Goal: Information Seeking & Learning: Find specific fact

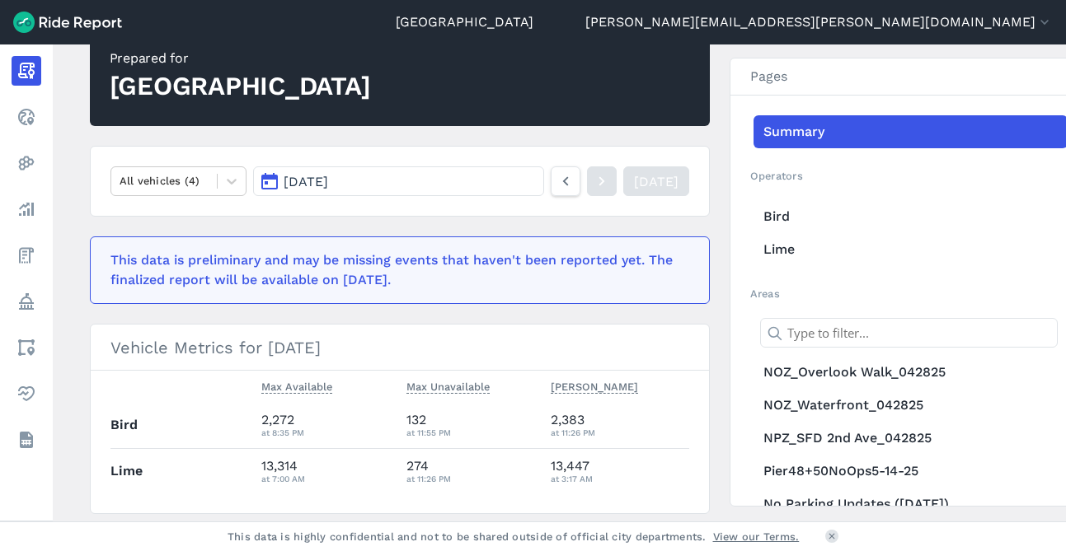
scroll to position [151, 0]
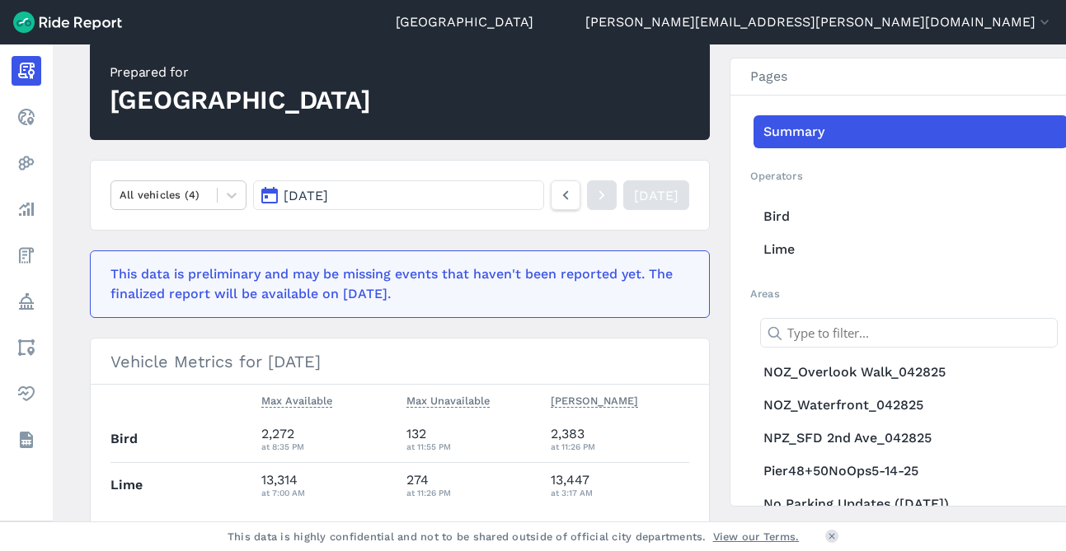
click at [387, 199] on button "[DATE]" at bounding box center [398, 196] width 290 height 30
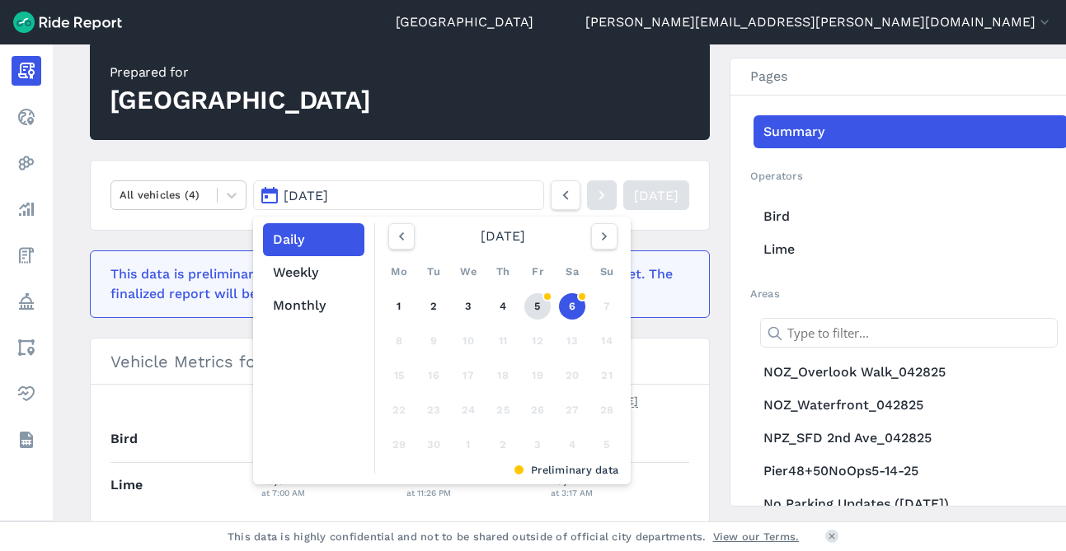
click at [533, 303] on link "5" at bounding box center [537, 306] width 26 height 26
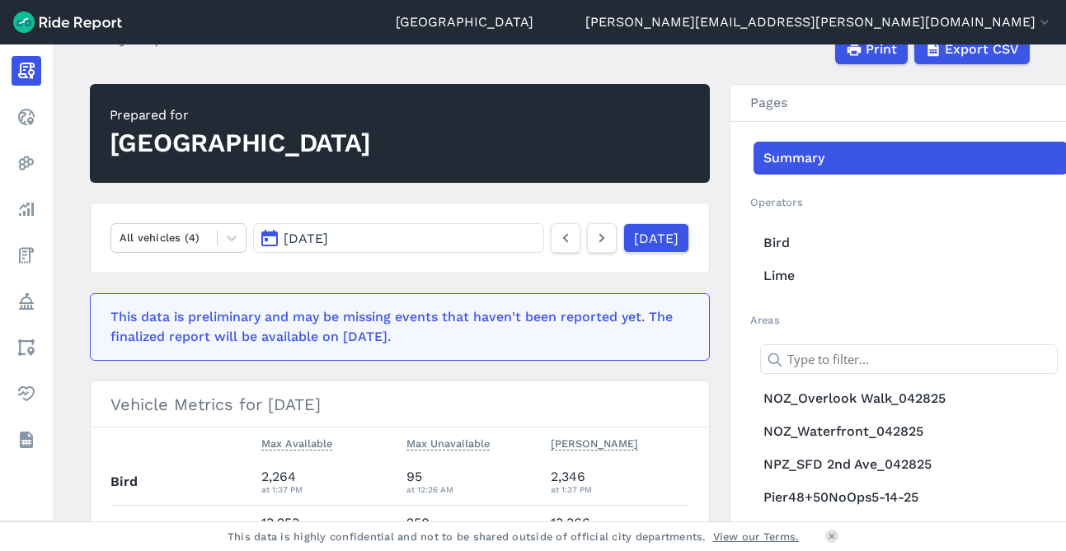
scroll to position [91, 0]
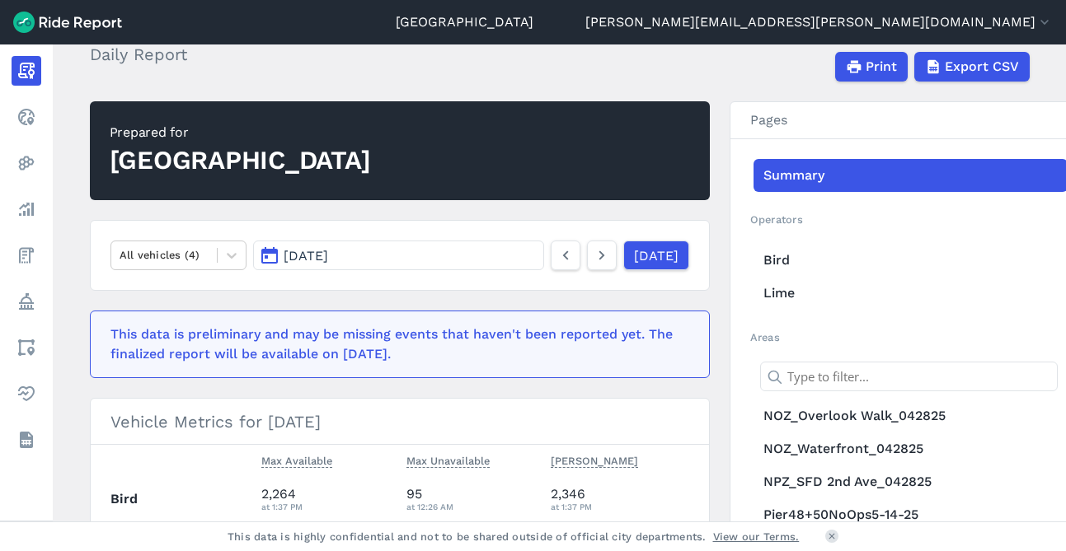
click at [408, 256] on button "[DATE]" at bounding box center [398, 256] width 290 height 30
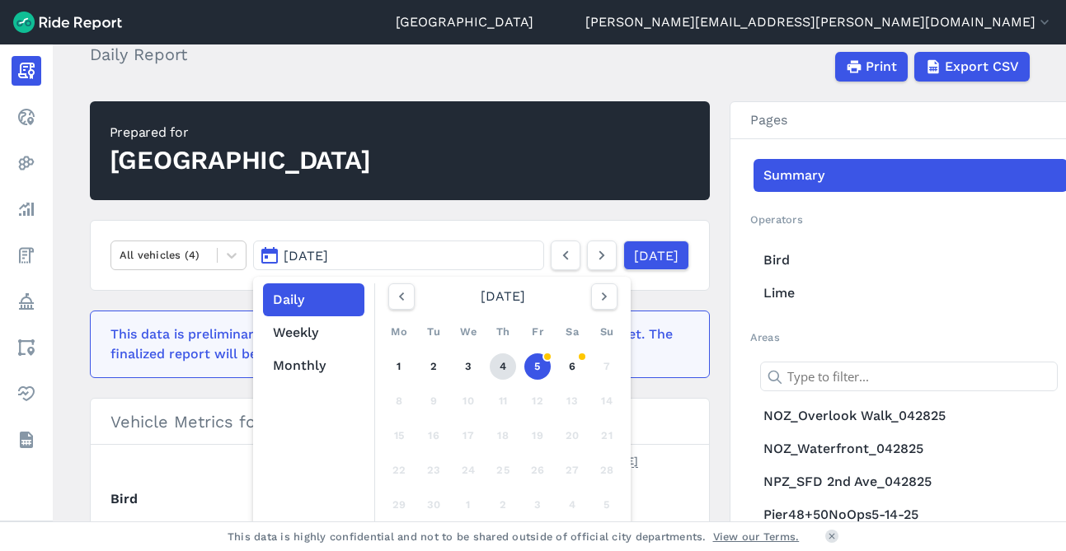
click at [509, 369] on link "4" at bounding box center [503, 367] width 26 height 26
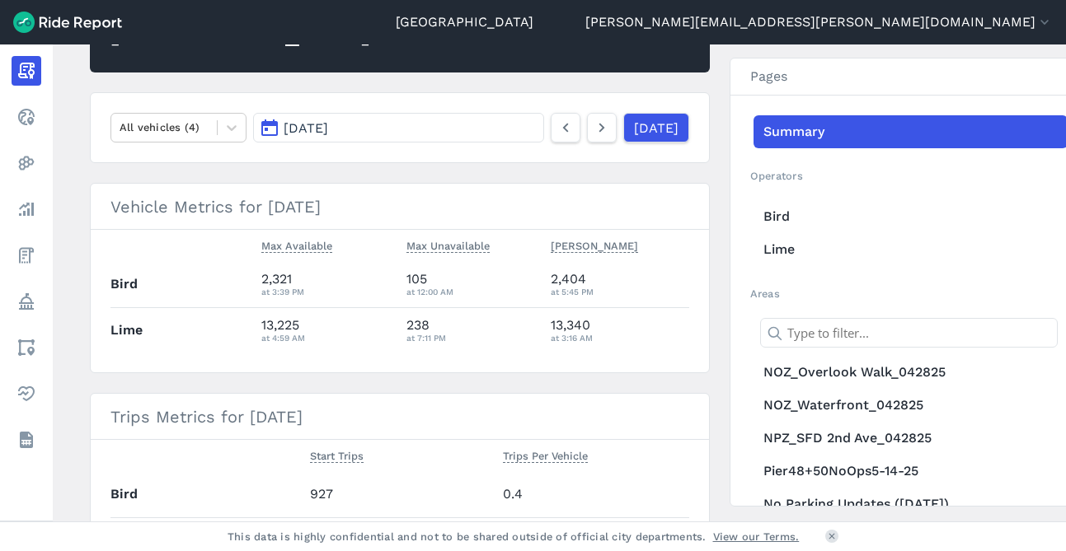
scroll to position [214, 0]
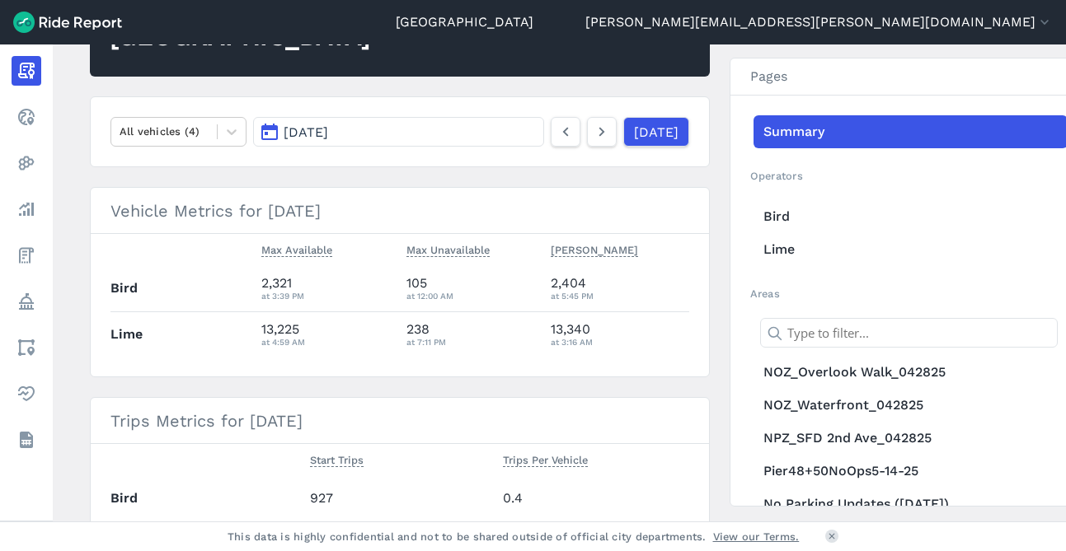
click at [448, 124] on button "[DATE]" at bounding box center [398, 132] width 290 height 30
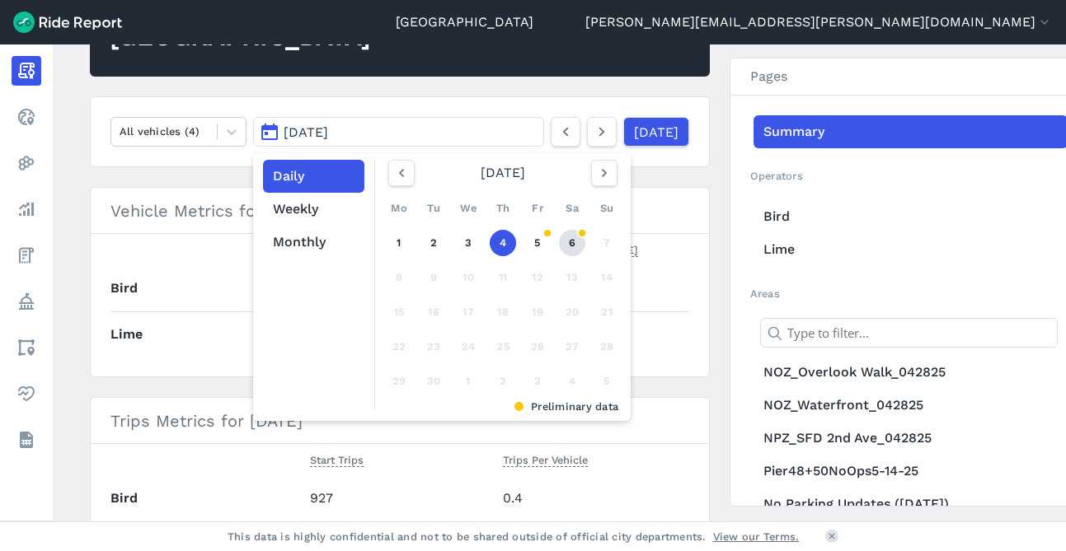
click at [570, 246] on link "6" at bounding box center [572, 243] width 26 height 26
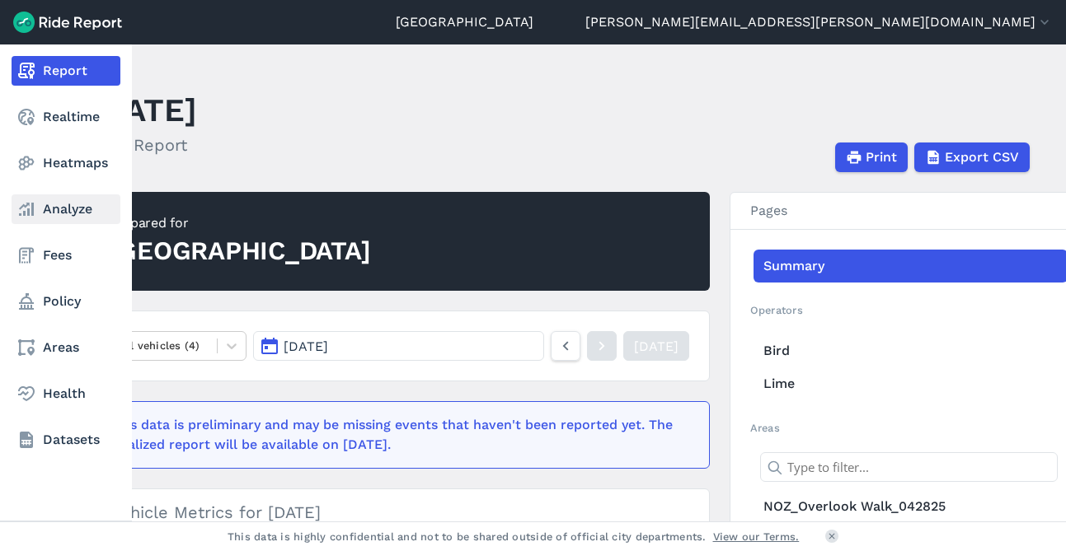
click at [22, 213] on icon at bounding box center [26, 209] width 20 height 20
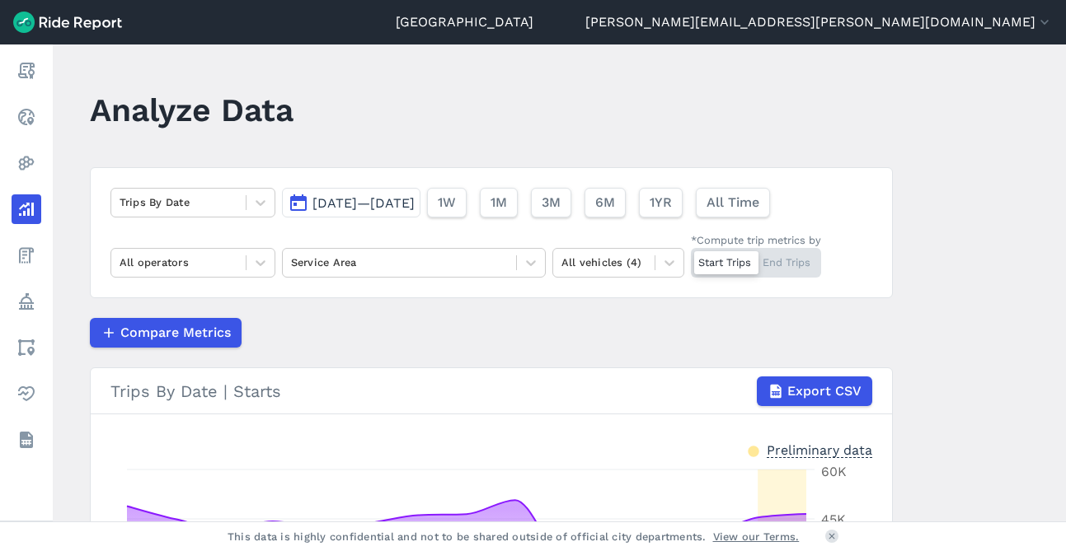
click at [337, 207] on span "[DATE]—[DATE]" at bounding box center [363, 203] width 102 height 16
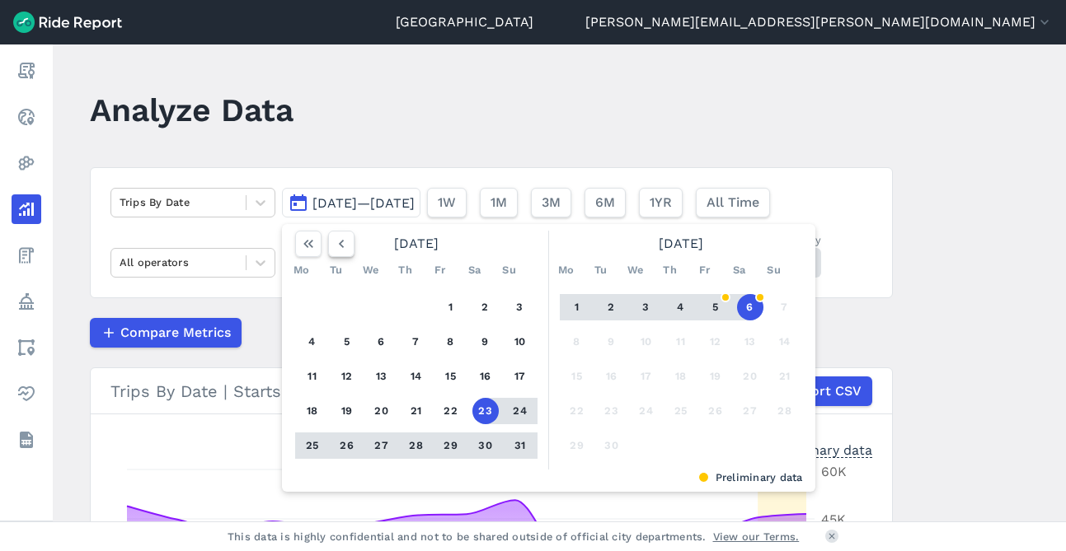
click at [333, 251] on icon "button" at bounding box center [341, 244] width 16 height 16
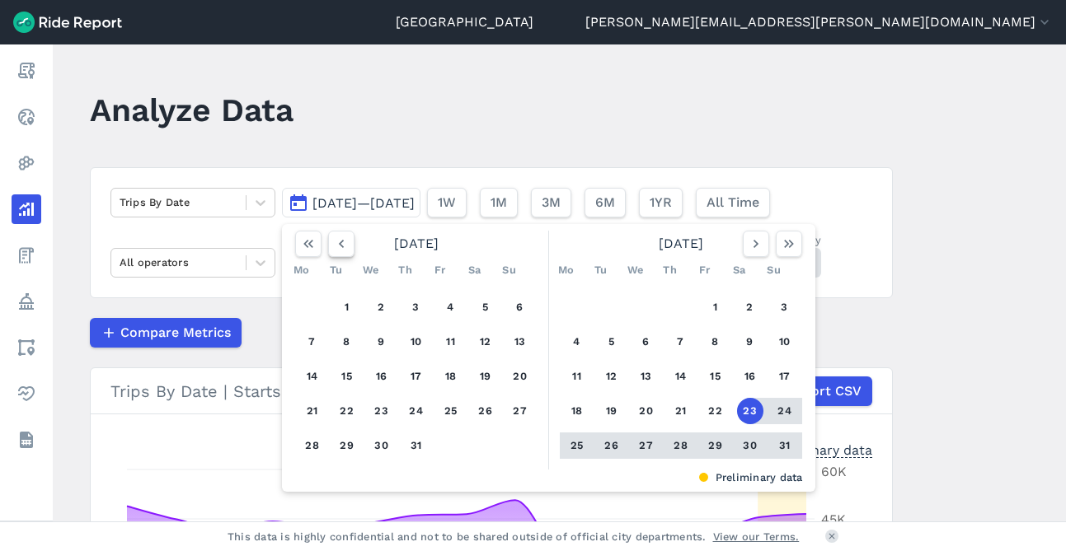
click at [333, 251] on icon "button" at bounding box center [341, 244] width 16 height 16
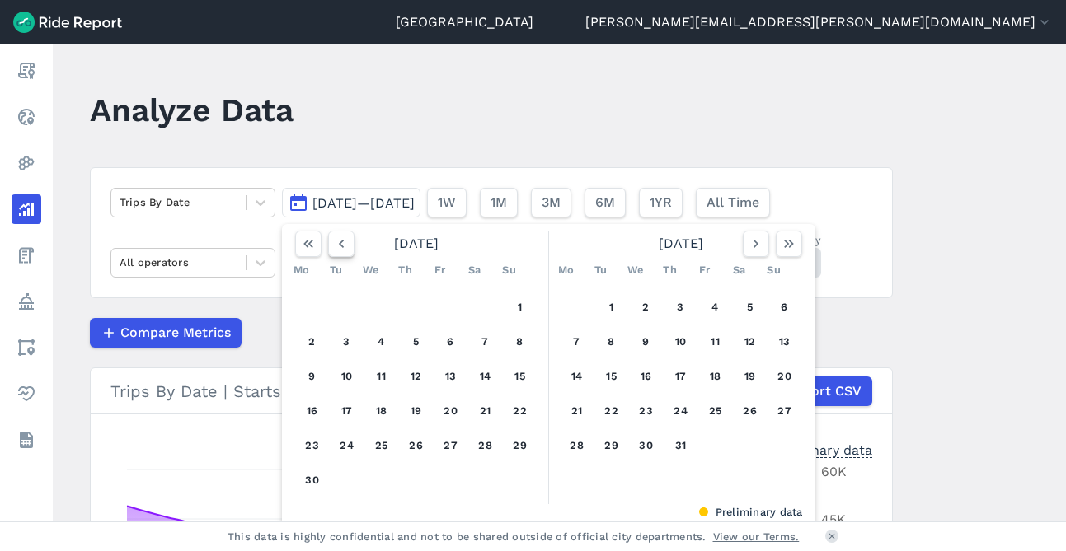
click at [333, 251] on icon "button" at bounding box center [341, 244] width 16 height 16
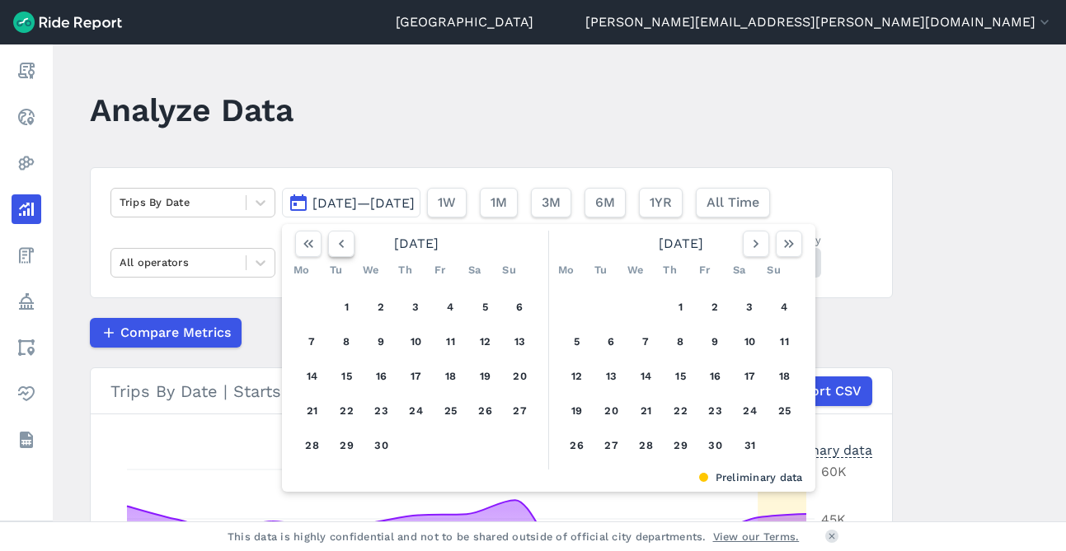
click at [333, 251] on icon "button" at bounding box center [341, 244] width 16 height 16
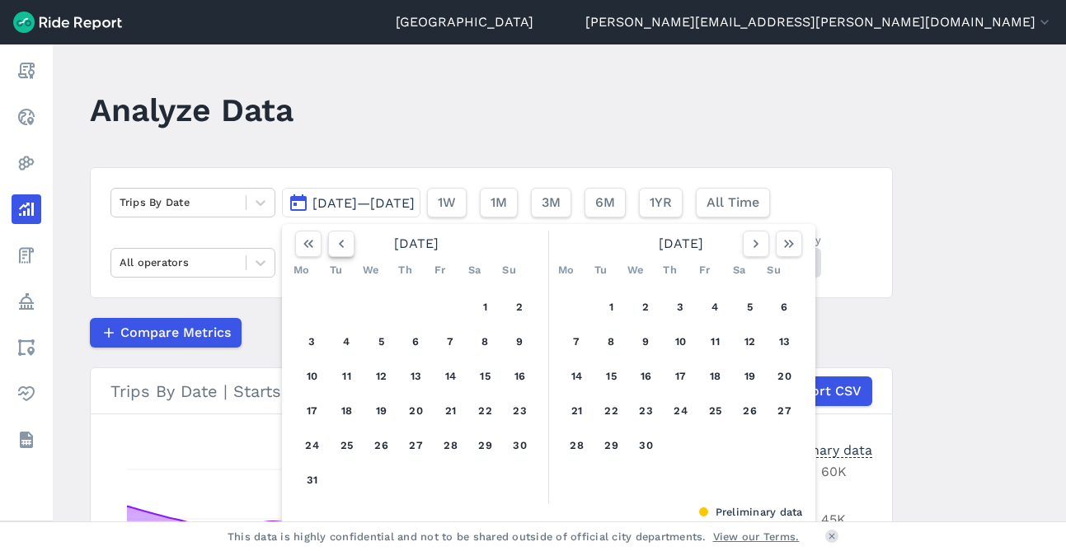
click at [333, 251] on icon "button" at bounding box center [341, 244] width 16 height 16
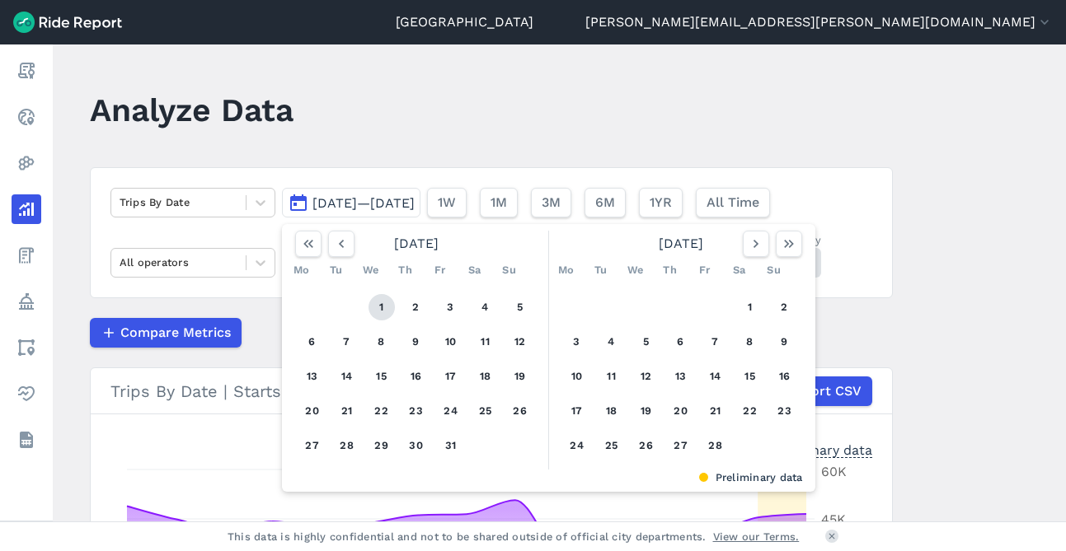
click at [378, 317] on button "1" at bounding box center [381, 307] width 26 height 26
click at [750, 238] on icon "button" at bounding box center [756, 244] width 16 height 16
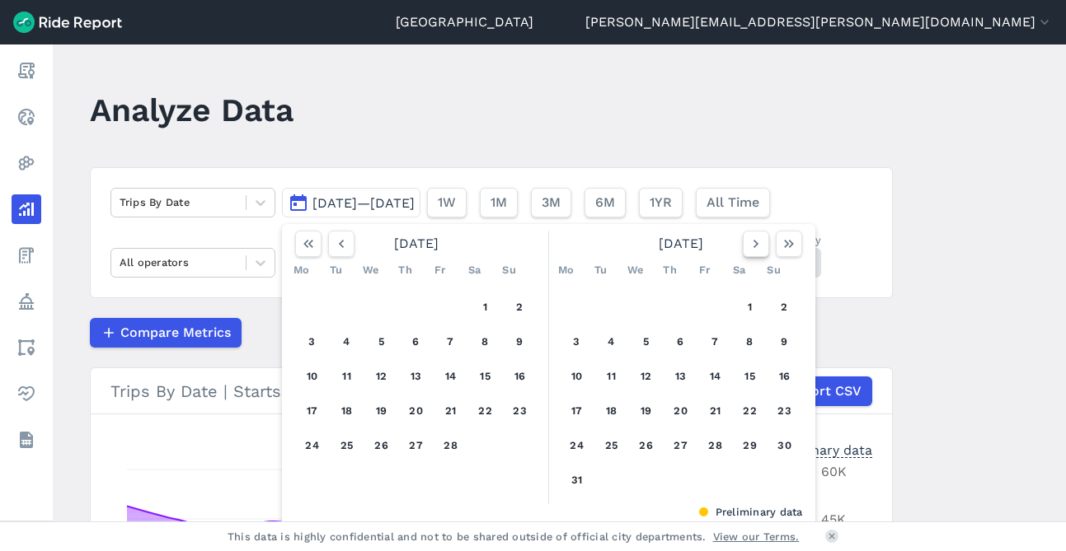
click at [750, 238] on icon "button" at bounding box center [756, 244] width 16 height 16
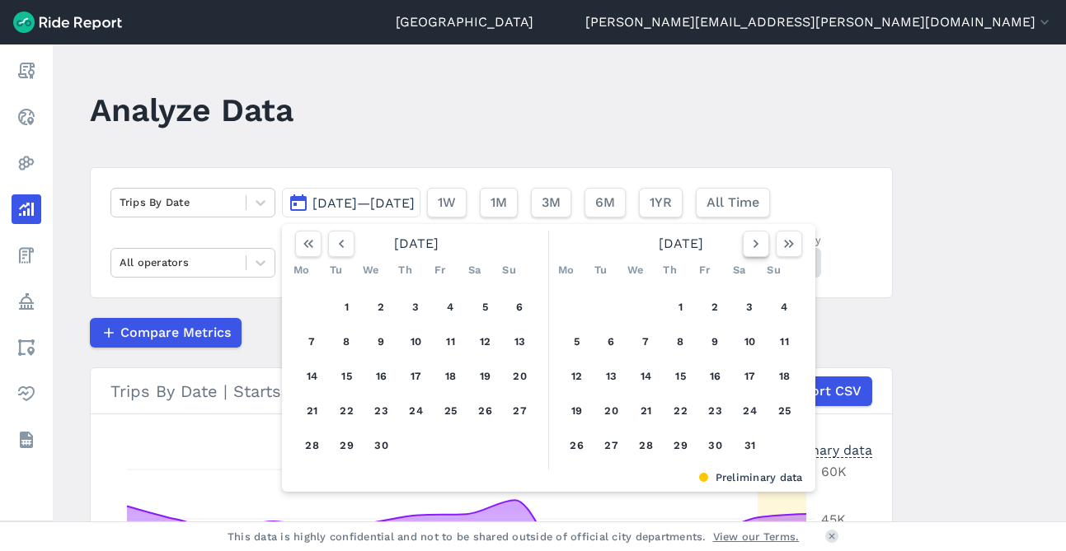
click at [750, 238] on icon "button" at bounding box center [756, 244] width 16 height 16
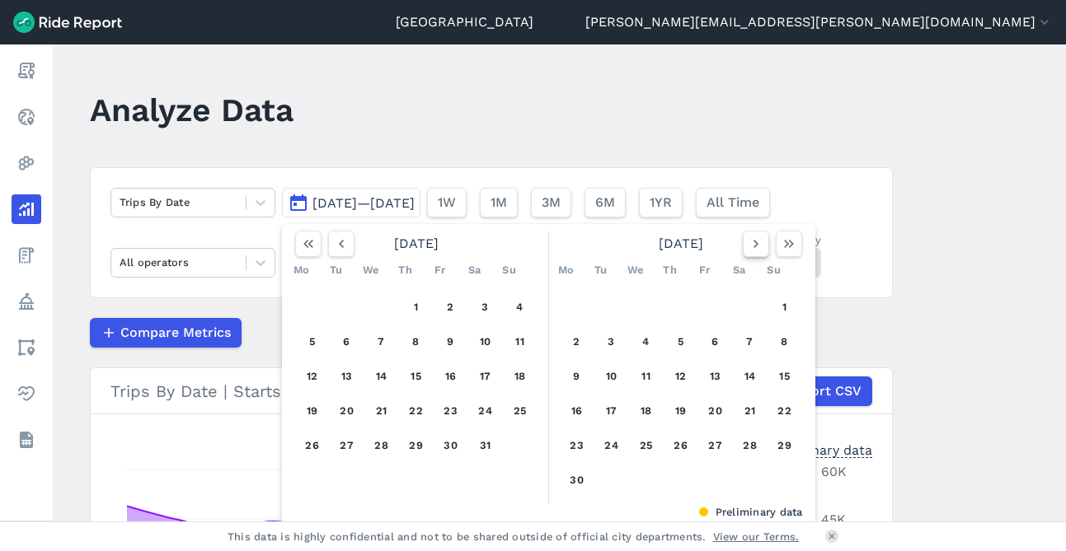
click at [750, 238] on icon "button" at bounding box center [756, 244] width 16 height 16
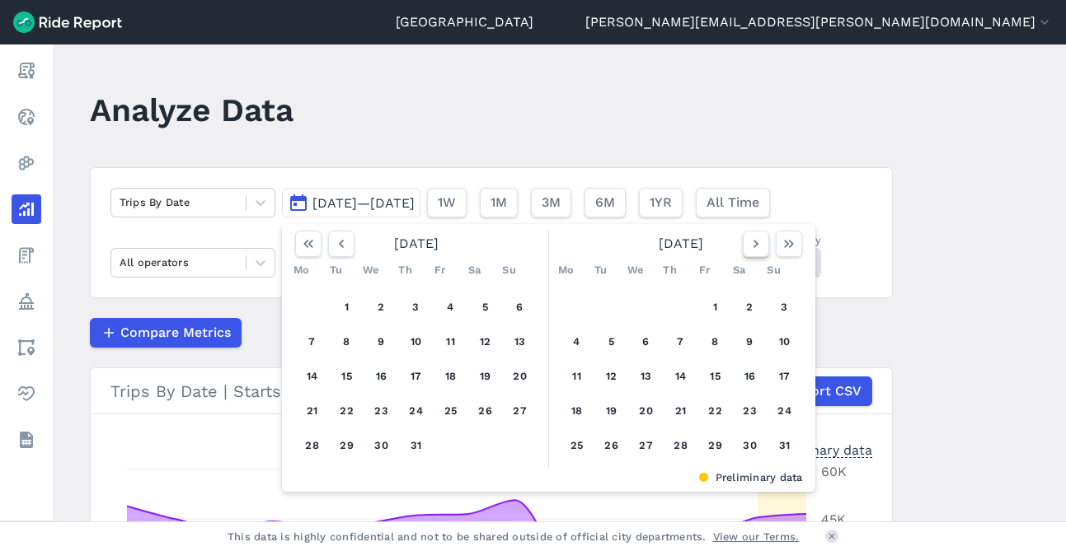
click at [750, 238] on icon "button" at bounding box center [756, 244] width 16 height 16
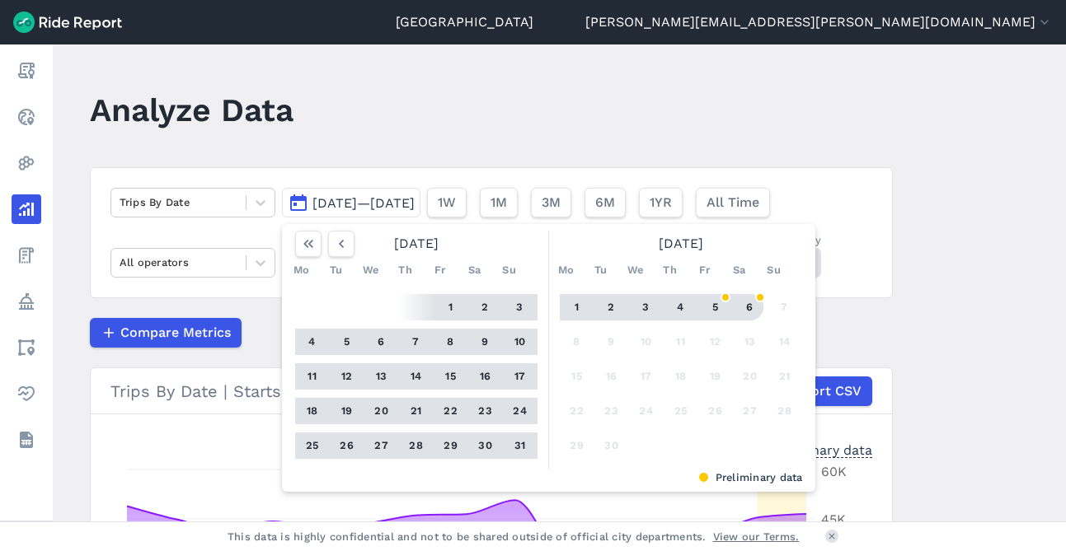
click at [744, 313] on button "6" at bounding box center [750, 307] width 26 height 26
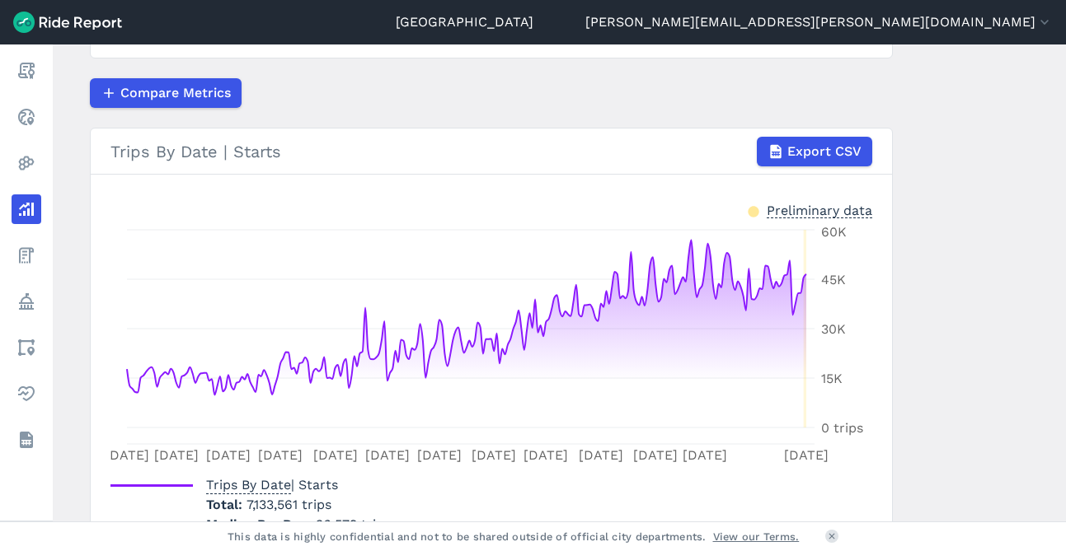
scroll to position [333, 0]
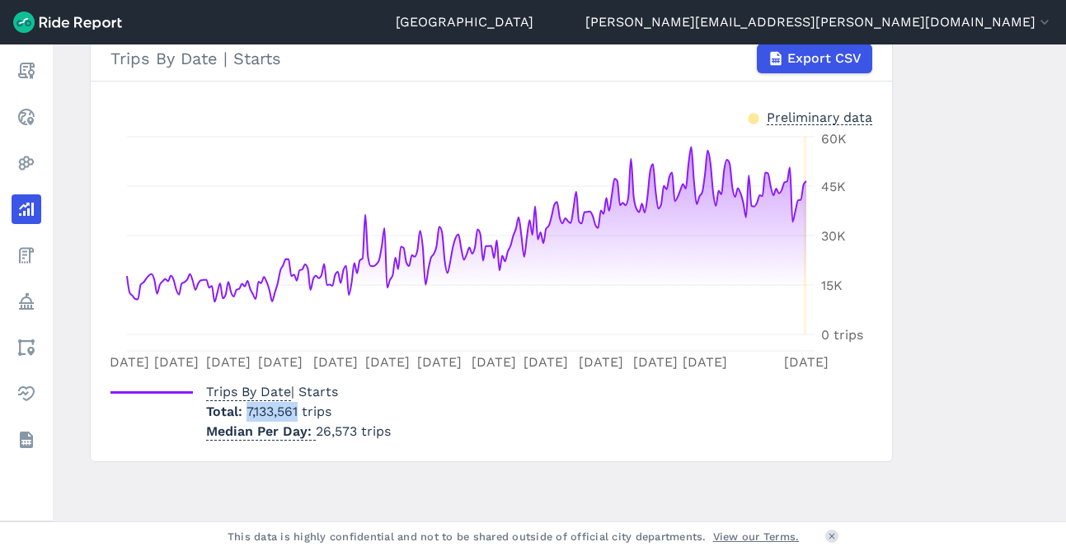
drag, startPoint x: 296, startPoint y: 414, endPoint x: 237, endPoint y: 414, distance: 58.5
click at [237, 414] on p "Total 7,133,561 trips" at bounding box center [298, 412] width 185 height 20
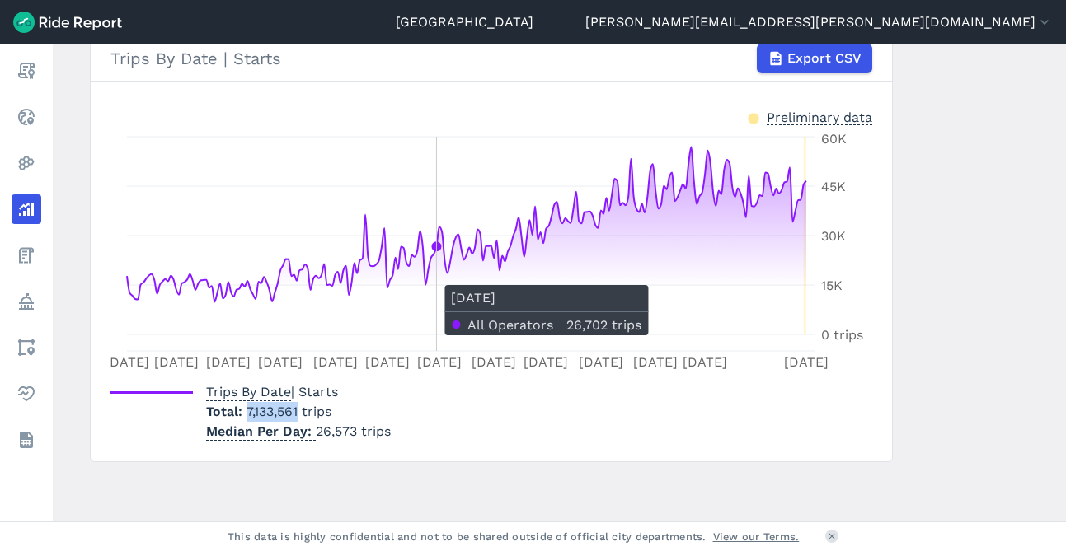
copy span "7,133,561"
